Goal: Check status: Check status

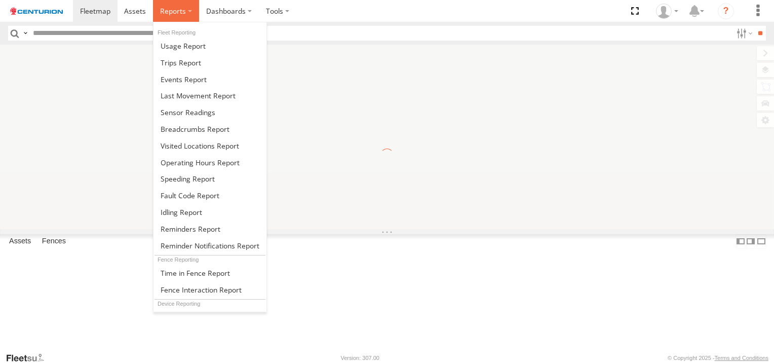
click at [176, 13] on span at bounding box center [173, 11] width 26 height 10
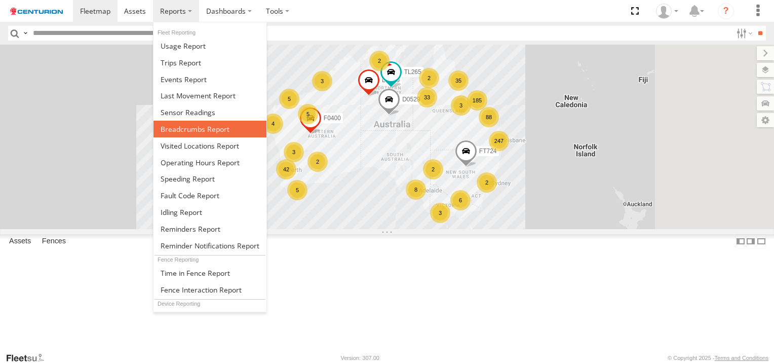
click at [176, 129] on span at bounding box center [195, 129] width 69 height 10
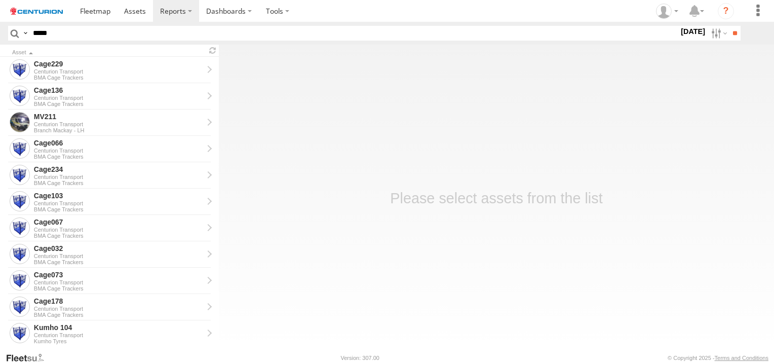
type input "*****"
click at [687, 36] on label "15 Sep 25" at bounding box center [693, 31] width 28 height 11
click at [0, 0] on label at bounding box center [0, 0] width 0 height 0
click at [733, 30] on input "**" at bounding box center [735, 33] width 12 height 15
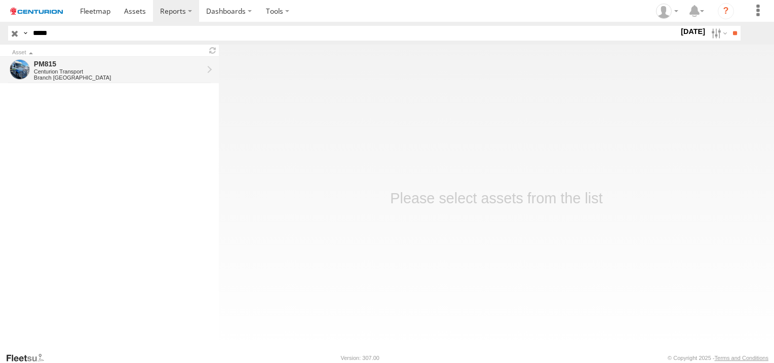
click at [41, 64] on div "PM815" at bounding box center [118, 63] width 169 height 9
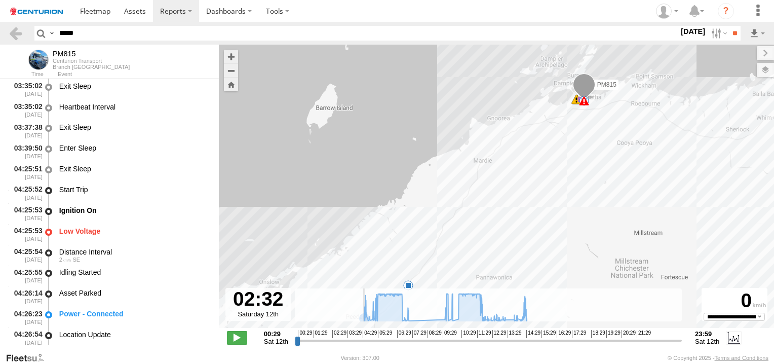
scroll to position [601, 0]
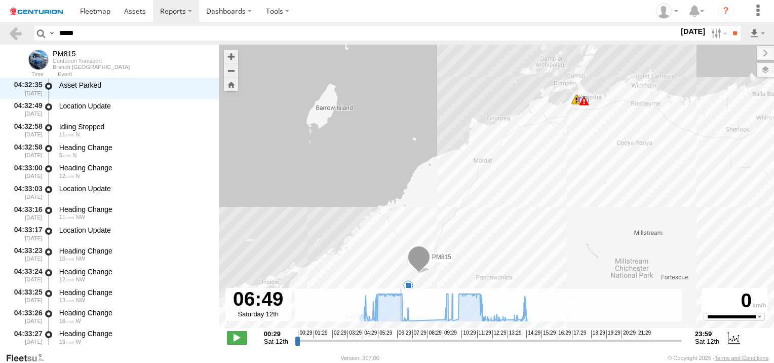
drag, startPoint x: 296, startPoint y: 344, endPoint x: 401, endPoint y: 335, distance: 105.3
click at [401, 336] on input "range" at bounding box center [488, 341] width 387 height 10
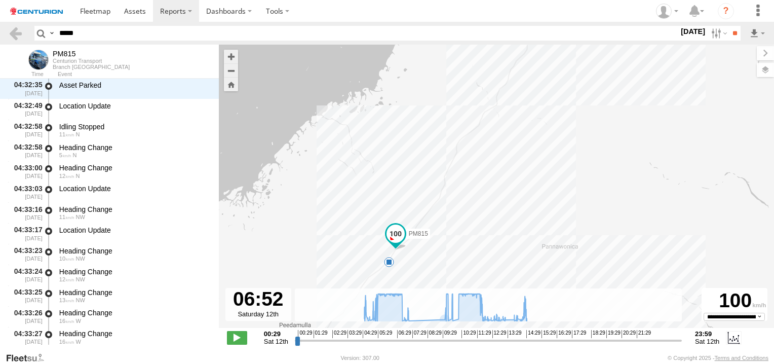
drag, startPoint x: 428, startPoint y: 256, endPoint x: 434, endPoint y: 151, distance: 105.6
click at [434, 151] on div "PM815 04:25 Sat 04:38 Sat 04:38 Sat 07:19 Sat 14:31 Sat 14:40 Sat" at bounding box center [497, 192] width 556 height 294
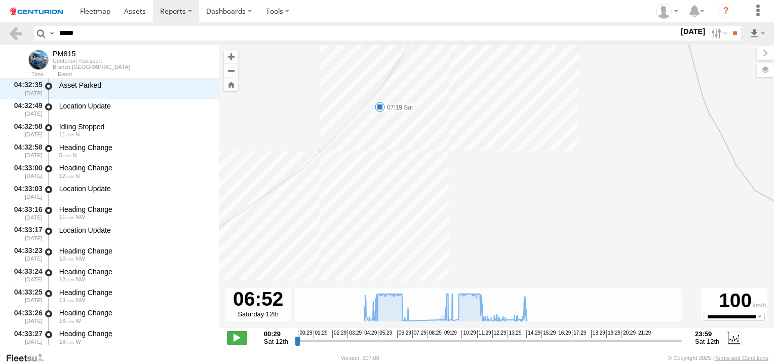
drag, startPoint x: 425, startPoint y: 158, endPoint x: 347, endPoint y: 268, distance: 134.9
click at [347, 268] on div "PM815 04:25 Sat 04:38 Sat 04:38 Sat 07:19 Sat 14:31 Sat 14:40 Sat" at bounding box center [497, 192] width 556 height 294
drag, startPoint x: 397, startPoint y: 136, endPoint x: 365, endPoint y: 227, distance: 96.7
click at [365, 225] on div "PM815 04:25 Sat 04:38 Sat 04:38 Sat 07:19 Sat 14:31 Sat 14:40 Sat" at bounding box center [497, 192] width 556 height 294
click at [234, 336] on span at bounding box center [237, 337] width 20 height 13
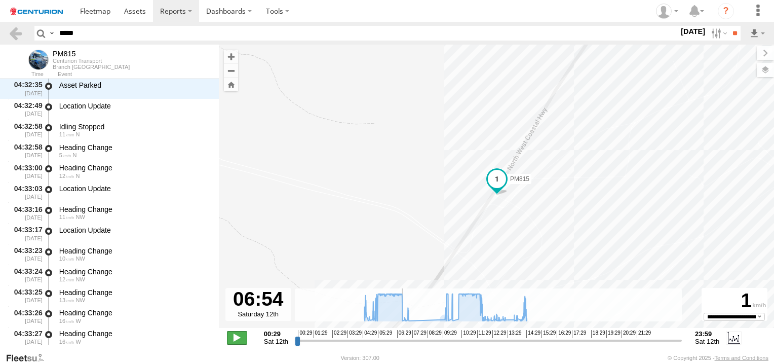
click at [234, 336] on span at bounding box center [237, 337] width 20 height 13
type input "**********"
drag, startPoint x: 339, startPoint y: 231, endPoint x: 288, endPoint y: 156, distance: 90.4
click at [288, 156] on div "PM815 04:25 Sat 04:38 Sat 04:38 Sat 07:19 Sat 14:31 Sat 14:40 Sat" at bounding box center [497, 192] width 556 height 294
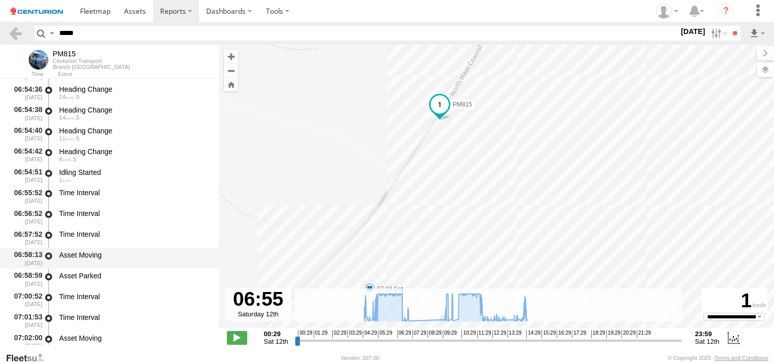
scroll to position [16415, 0]
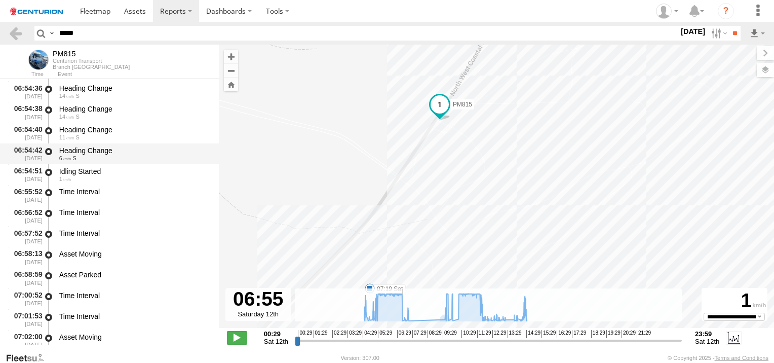
click at [85, 153] on div "Heading Change" at bounding box center [134, 150] width 150 height 9
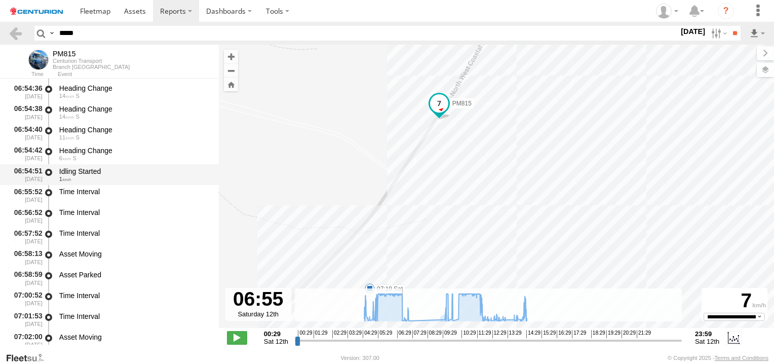
click at [77, 168] on div "Idling Started" at bounding box center [134, 171] width 150 height 9
click at [75, 194] on div "Time Interval" at bounding box center [134, 191] width 150 height 9
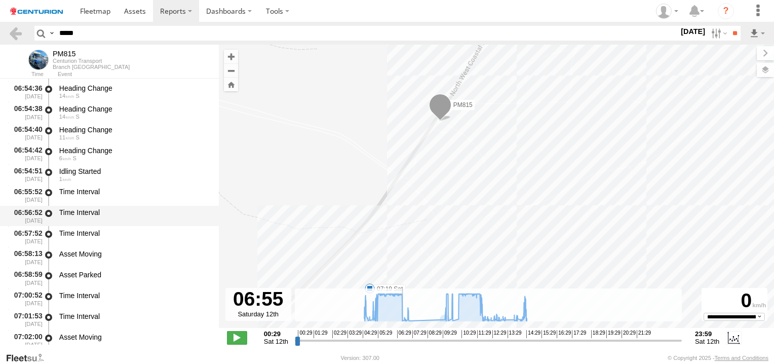
click at [73, 215] on div "Time Interval" at bounding box center [134, 212] width 150 height 9
click at [73, 232] on div "Time Interval" at bounding box center [134, 233] width 150 height 9
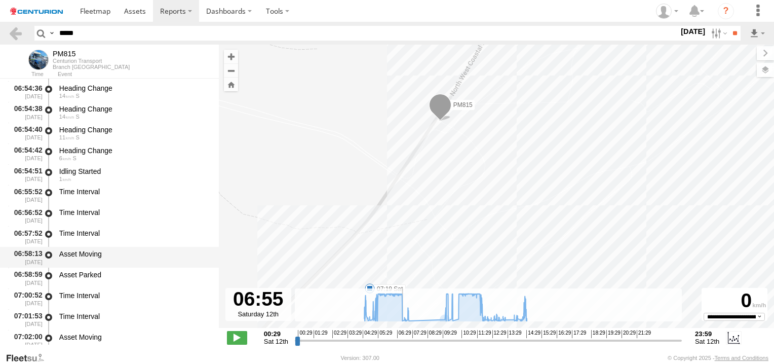
click at [73, 254] on div "Asset Moving" at bounding box center [134, 253] width 150 height 9
click at [73, 280] on div "Asset Parked" at bounding box center [134, 278] width 153 height 19
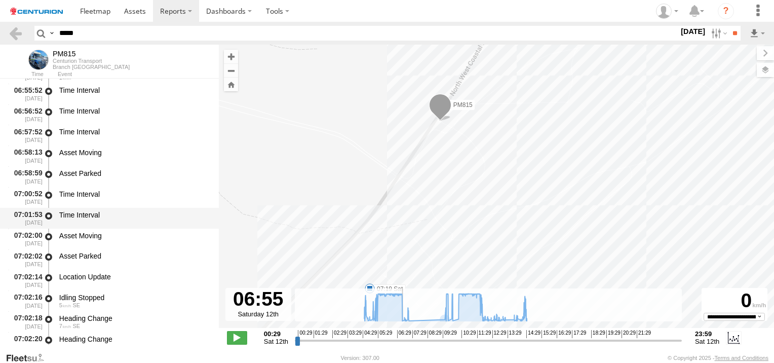
scroll to position [16618, 0]
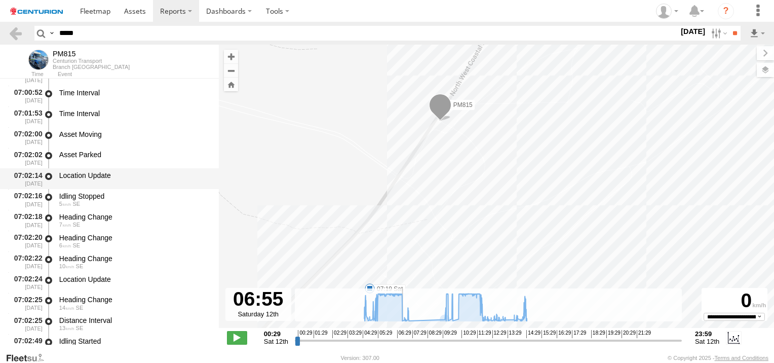
click at [85, 174] on div "Location Update" at bounding box center [134, 175] width 150 height 9
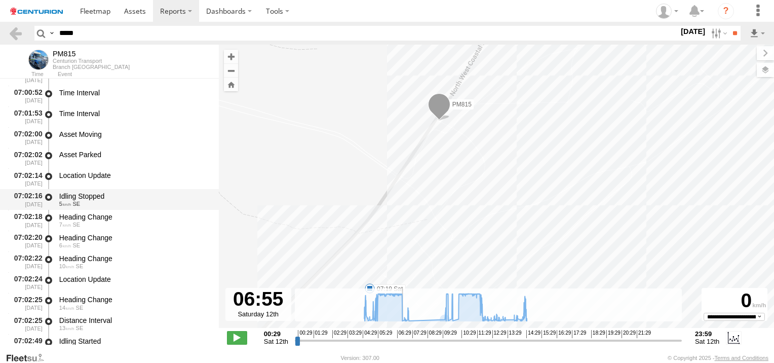
click at [85, 190] on div "07:02:16 [DATE] Idling Stopped 5 SE" at bounding box center [109, 199] width 219 height 21
click at [81, 225] on div "7 SE" at bounding box center [134, 224] width 150 height 6
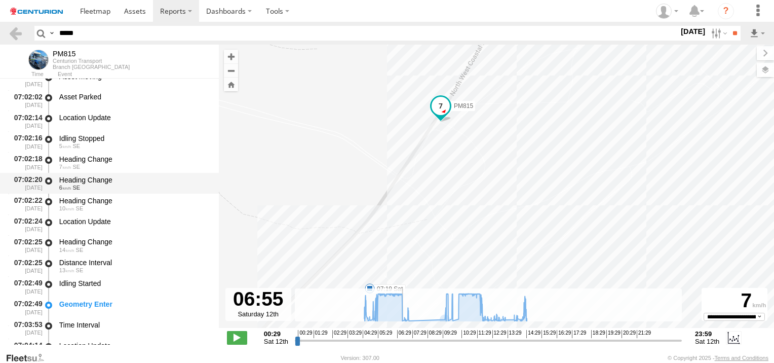
scroll to position [16719, 0]
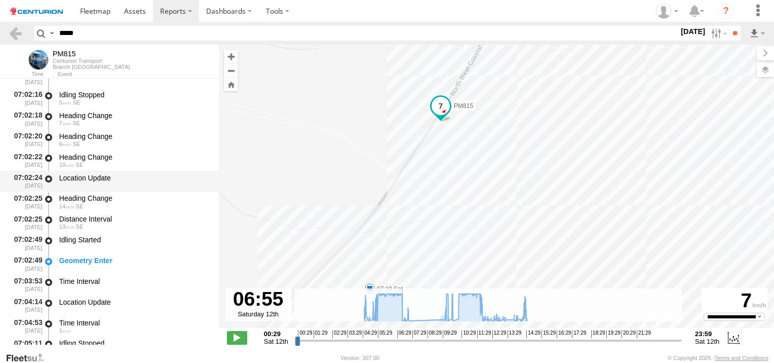
click at [82, 174] on div "Location Update" at bounding box center [134, 177] width 150 height 9
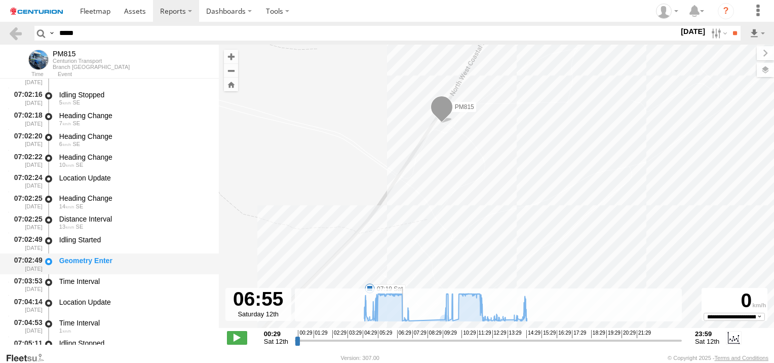
click at [77, 260] on div "Geometry Enter" at bounding box center [134, 260] width 150 height 9
